Goal: Share content

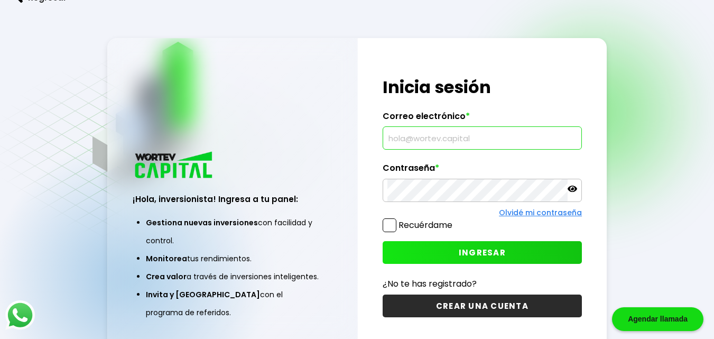
click at [391, 137] on input "text" at bounding box center [482, 138] width 190 height 22
type input "[EMAIL_ADDRESS][DOMAIN_NAME]"
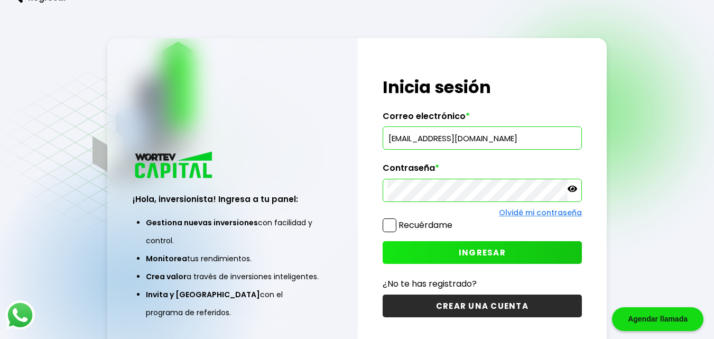
click at [480, 254] on span "INGRESAR" at bounding box center [482, 252] width 47 height 11
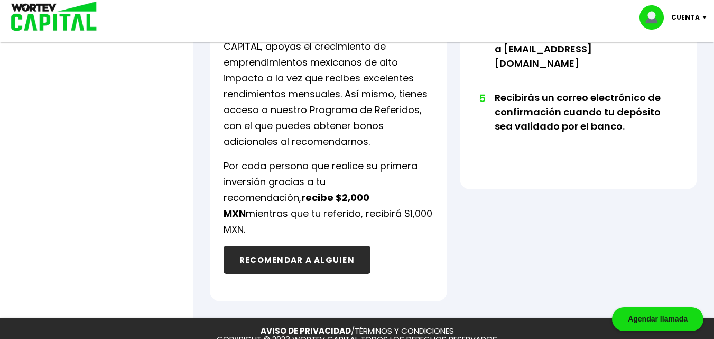
scroll to position [687, 0]
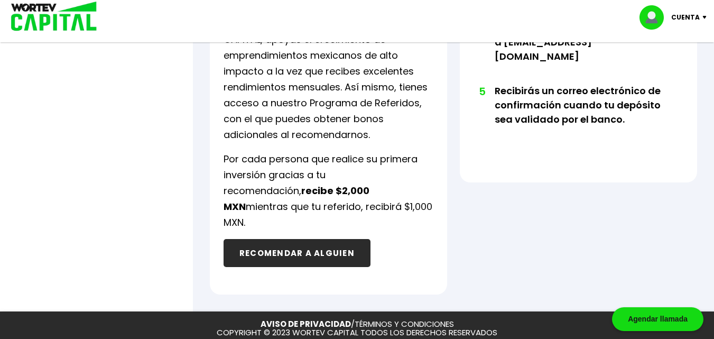
click at [302, 239] on button "RECOMENDAR A ALGUIEN" at bounding box center [296, 253] width 147 height 28
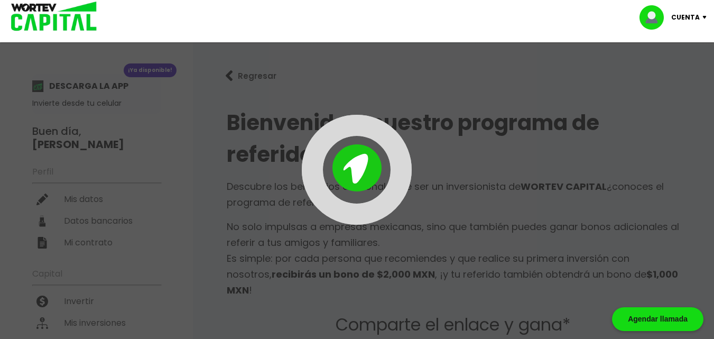
type input "[URL][DOMAIN_NAME]"
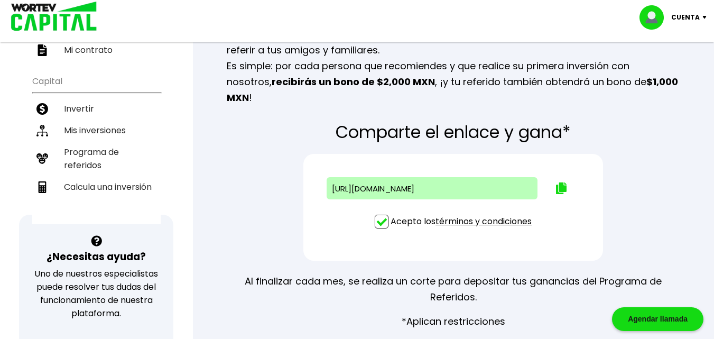
scroll to position [211, 0]
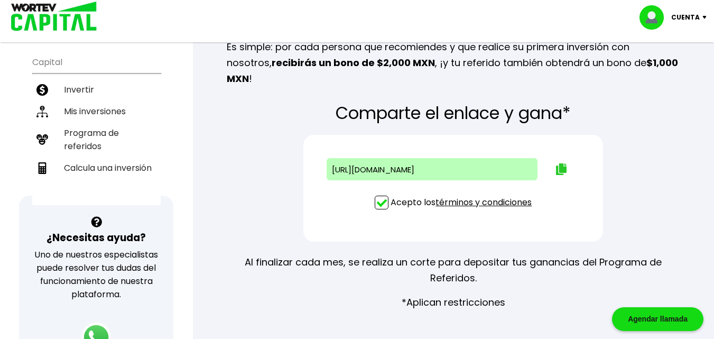
click at [561, 163] on img at bounding box center [561, 169] width 11 height 12
